Goal: Task Accomplishment & Management: Complete application form

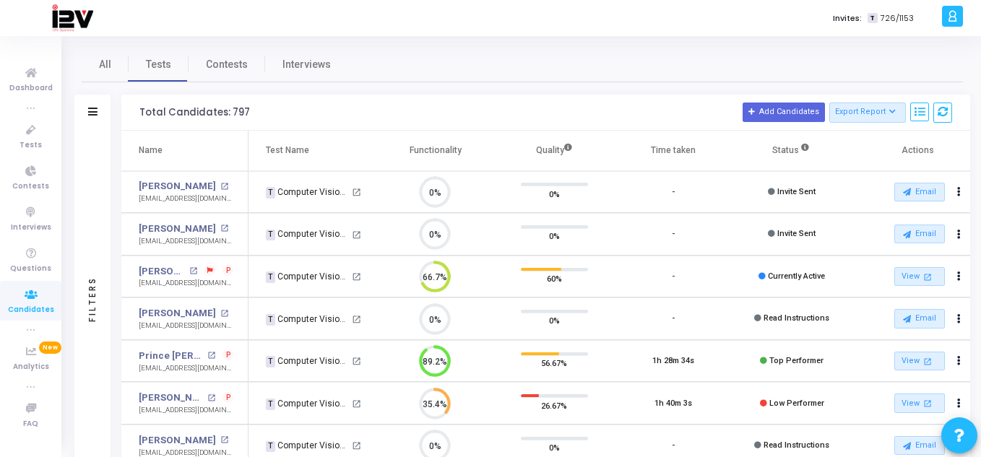
click at [42, 302] on icon at bounding box center [31, 295] width 30 height 18
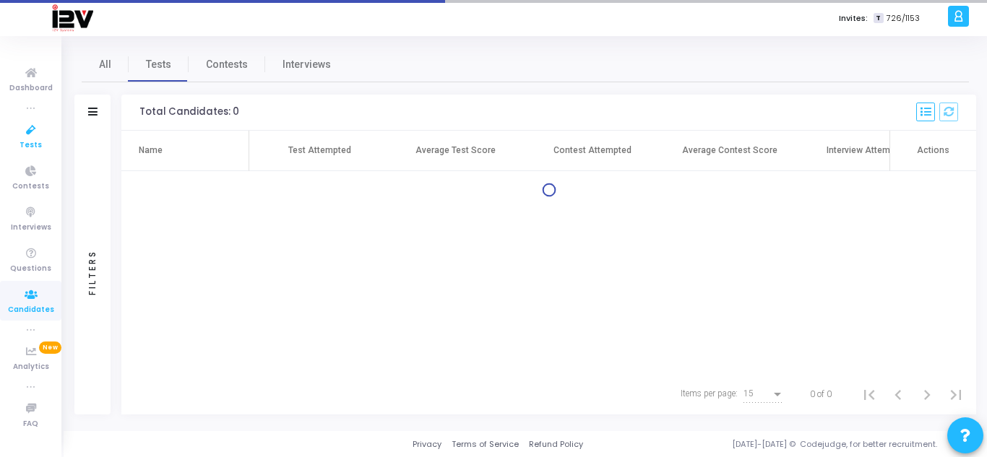
click at [43, 137] on icon at bounding box center [31, 130] width 30 height 18
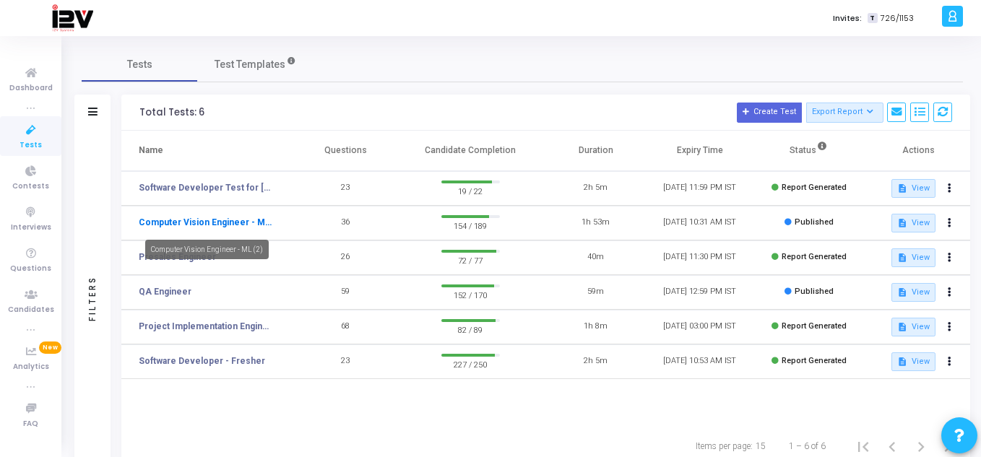
click at [243, 225] on link "Computer Vision Engineer - ML (2)" at bounding box center [205, 222] width 133 height 13
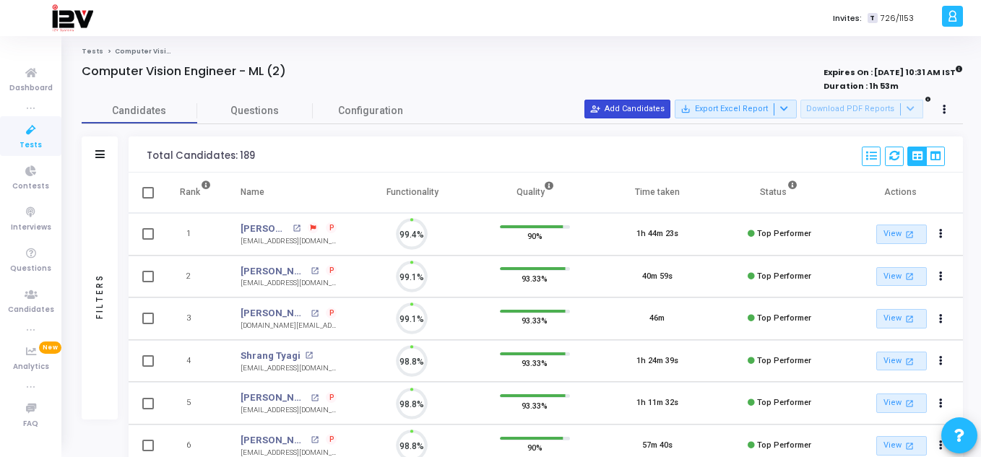
scroll to position [30, 37]
click at [642, 112] on button "person_add_alt Add Candidates" at bounding box center [627, 109] width 86 height 19
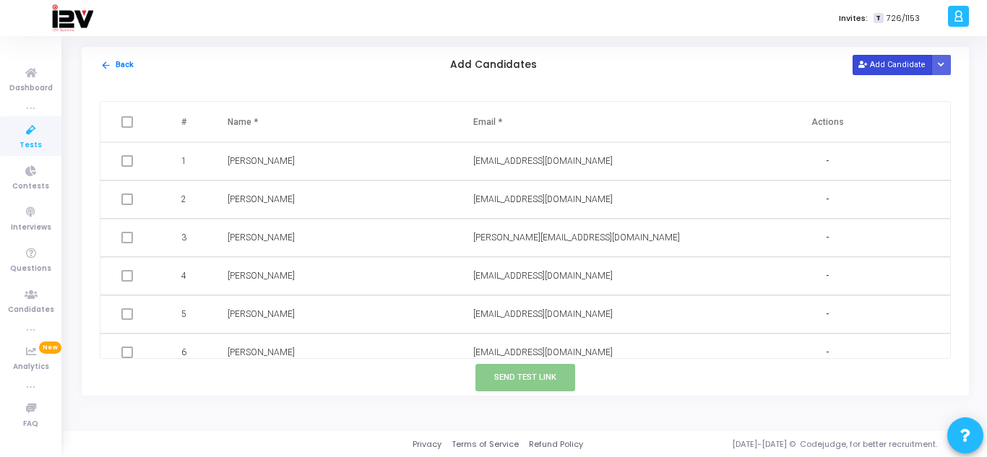
click at [894, 57] on button "Add Candidate" at bounding box center [892, 65] width 79 height 20
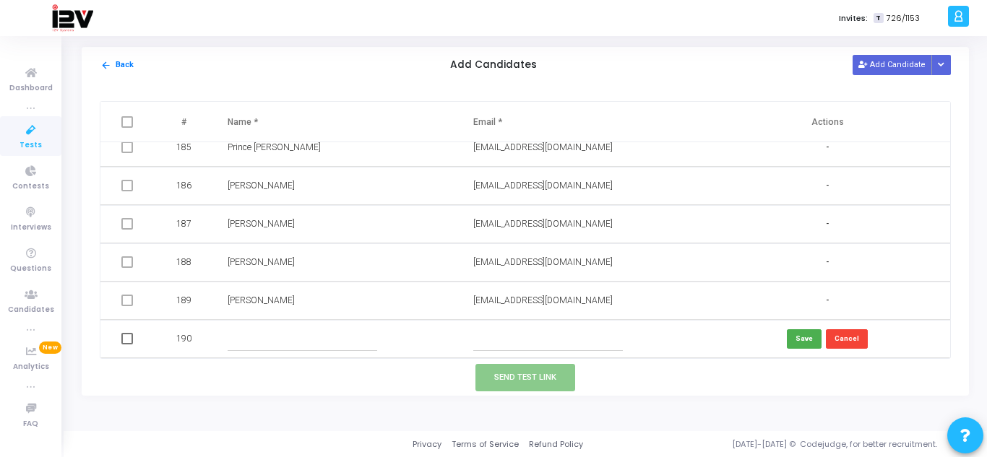
click at [514, 330] on input "text" at bounding box center [548, 339] width 150 height 24
paste input "[EMAIL_ADDRESS][DOMAIN_NAME]"
type input "[EMAIL_ADDRESS][DOMAIN_NAME]"
click at [234, 340] on input "text" at bounding box center [303, 339] width 150 height 24
type input "[PERSON_NAME]"
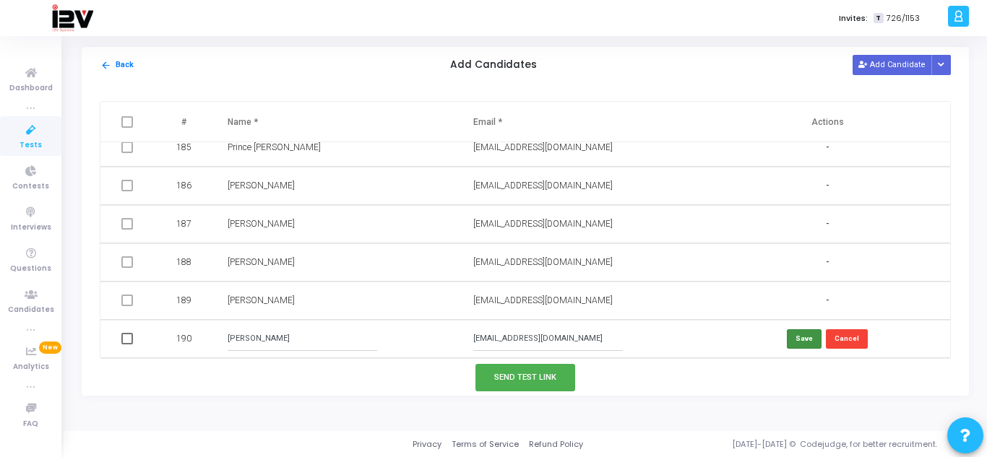
click at [790, 337] on button "Save" at bounding box center [804, 339] width 35 height 20
click at [540, 371] on button "Send Test Link" at bounding box center [525, 377] width 100 height 27
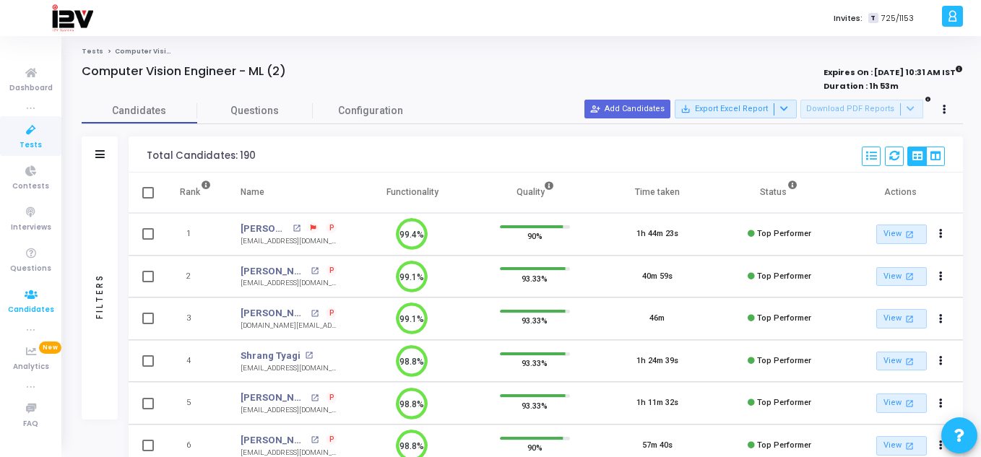
click at [35, 300] on icon at bounding box center [31, 295] width 30 height 18
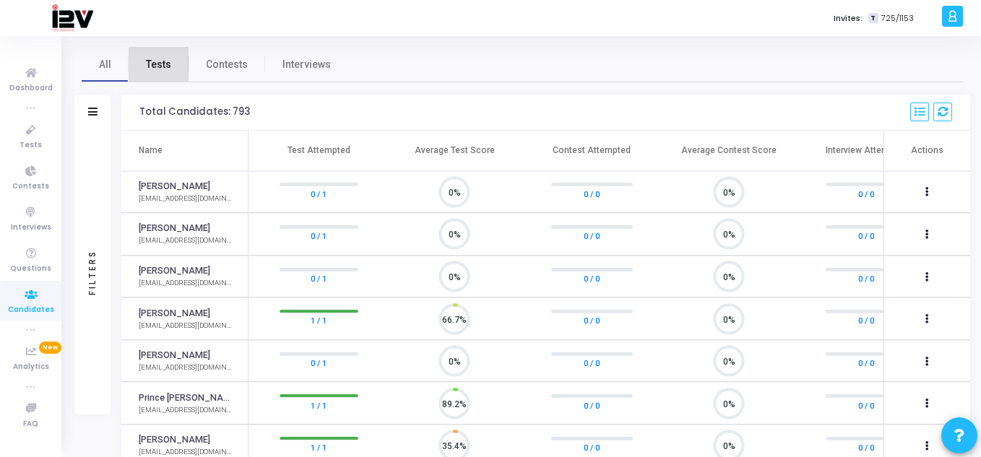
click at [165, 57] on span "Tests" at bounding box center [158, 64] width 25 height 15
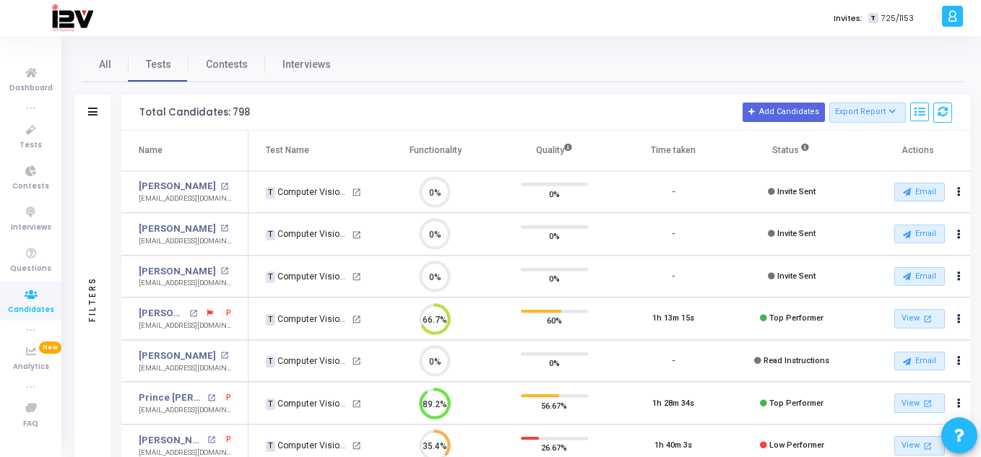
click at [33, 303] on icon at bounding box center [31, 295] width 30 height 18
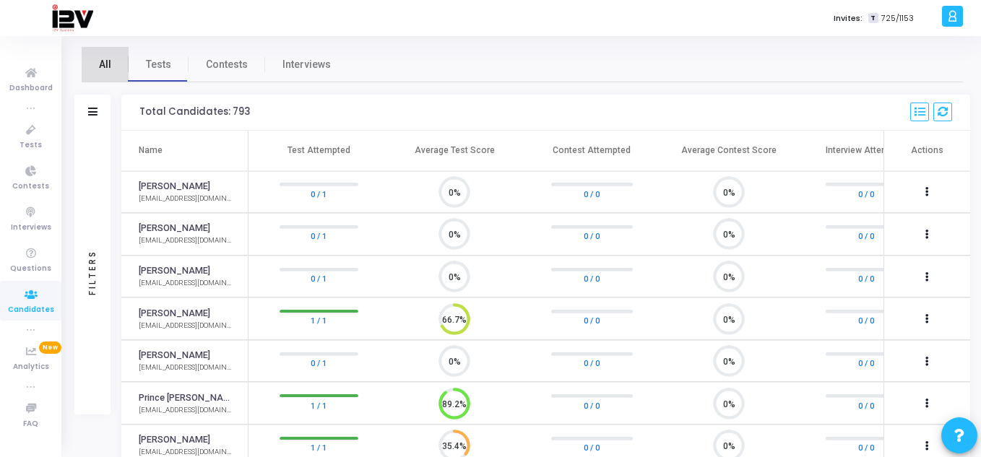
click at [109, 69] on span "All" at bounding box center [105, 64] width 12 height 15
click at [185, 72] on link "Tests" at bounding box center [159, 64] width 60 height 35
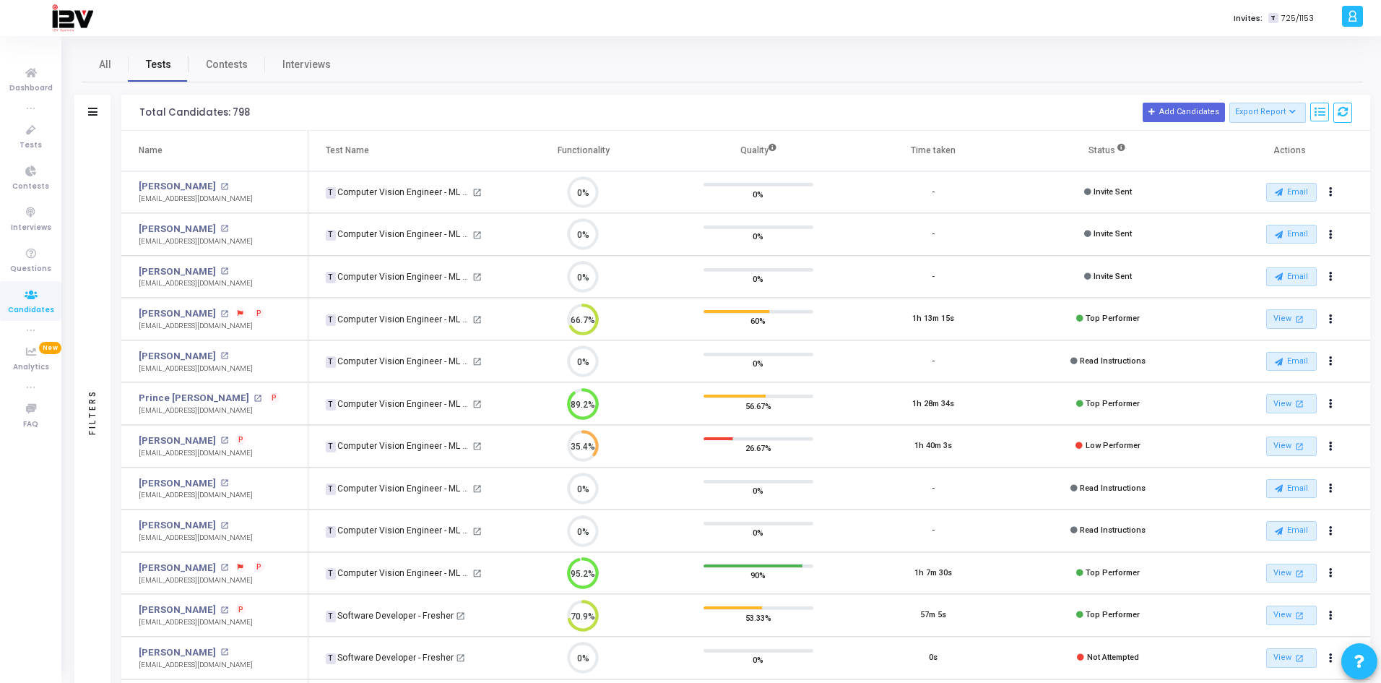
scroll to position [7, 7]
click at [12, 306] on span "Candidates" at bounding box center [31, 310] width 46 height 12
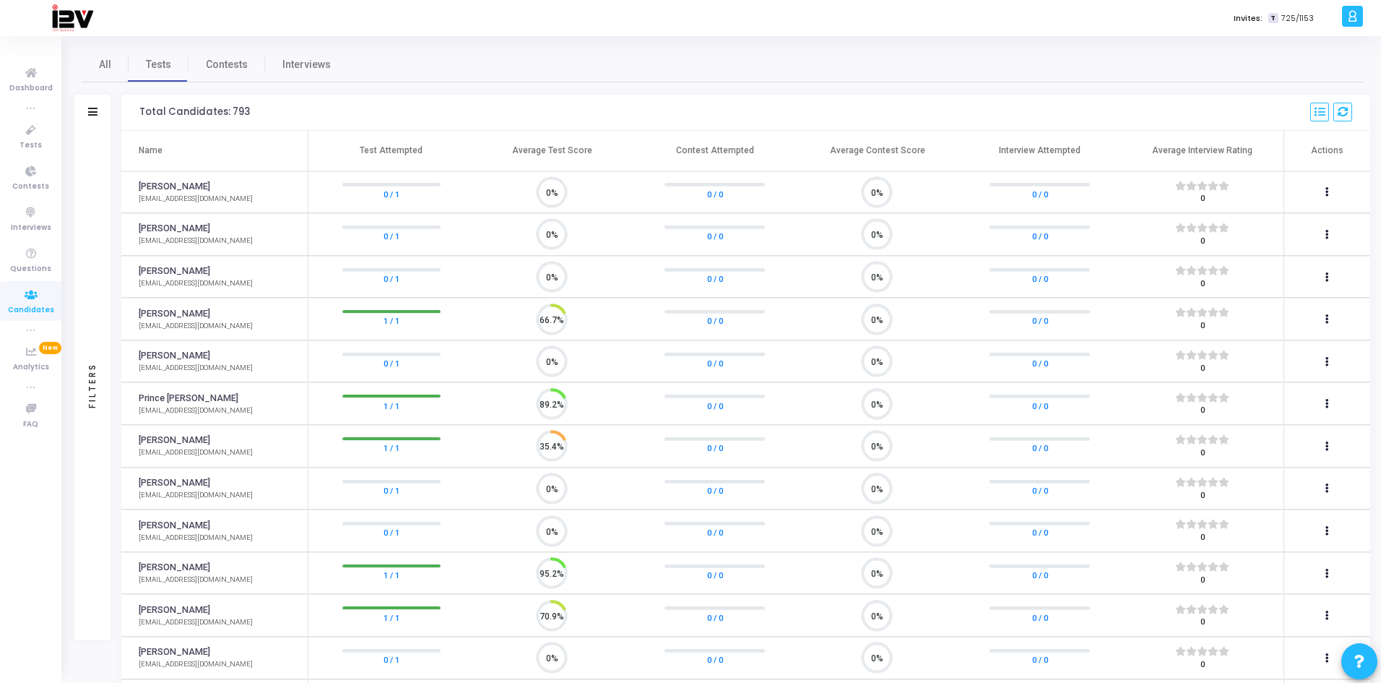
scroll to position [30, 37]
